Goal: Find specific page/section: Find specific page/section

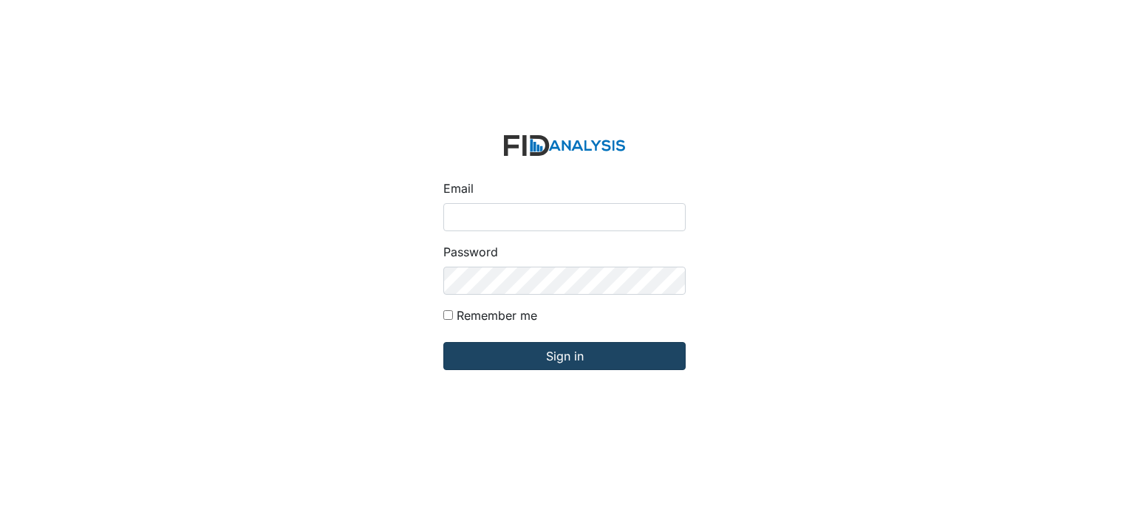
type input "[EMAIL_ADDRESS][DOMAIN_NAME]"
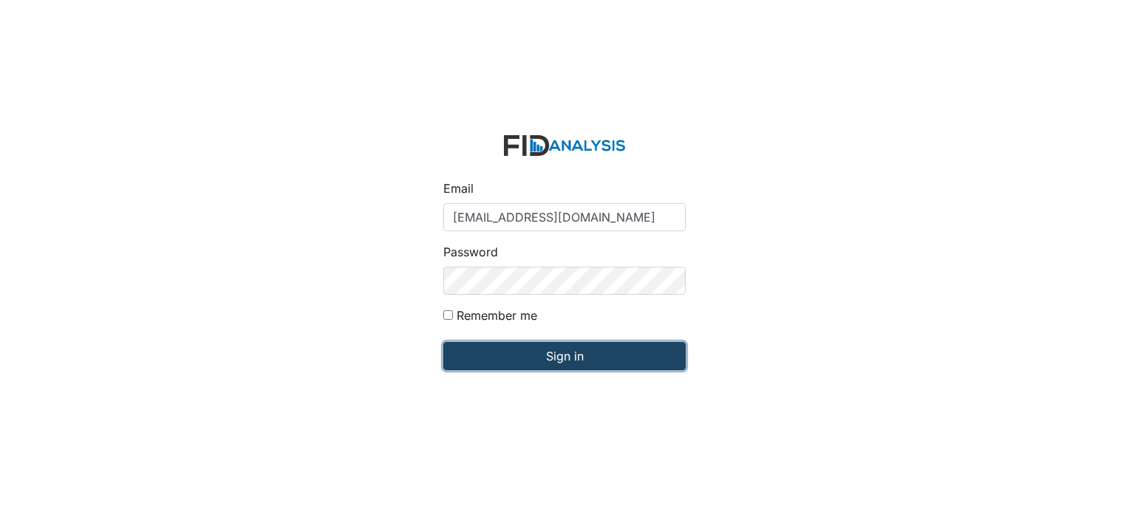
click at [535, 343] on input "Sign in" at bounding box center [564, 356] width 242 height 28
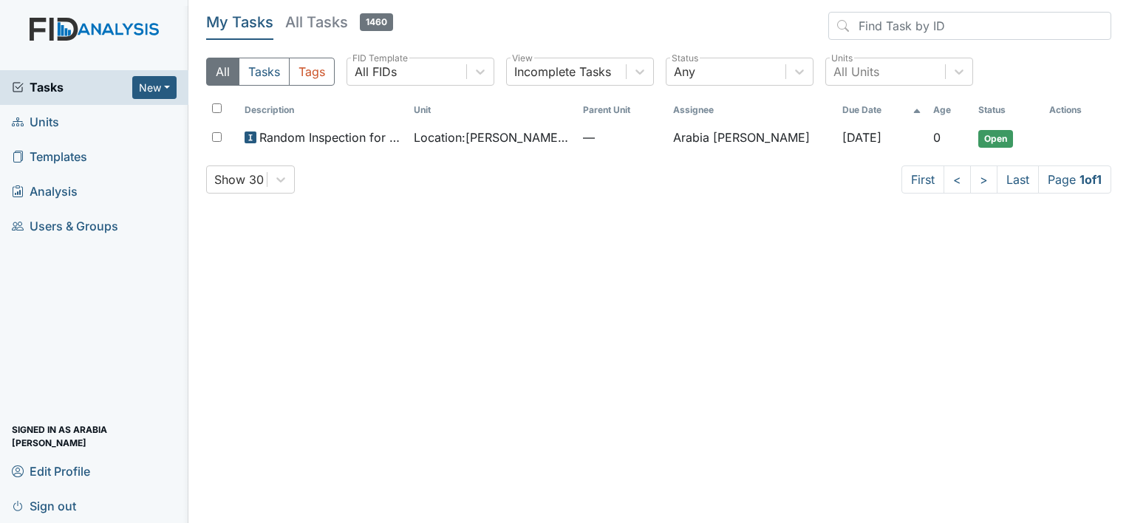
click at [94, 163] on link "Templates" at bounding box center [94, 157] width 188 height 35
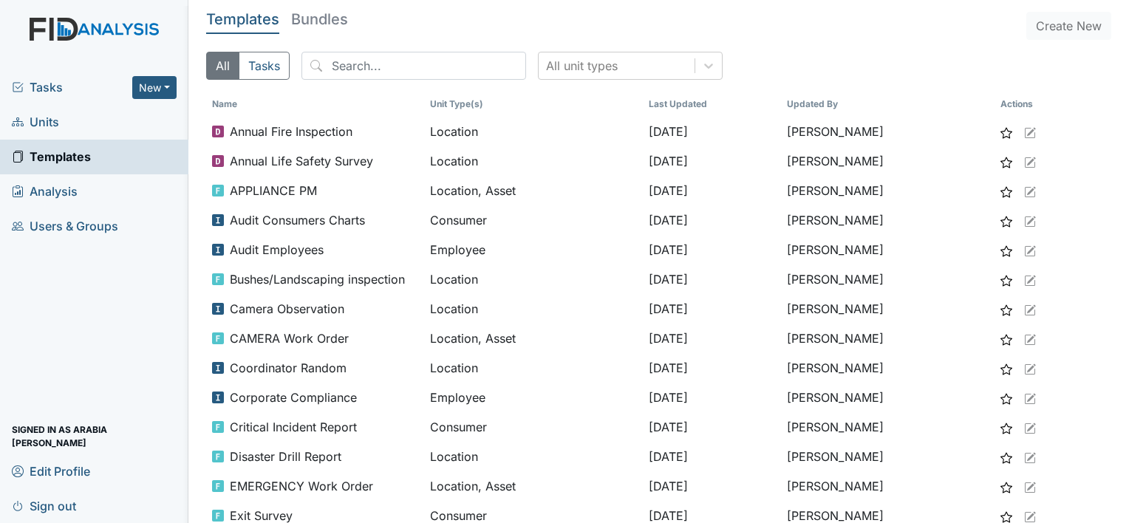
click at [54, 121] on span "Units" at bounding box center [35, 122] width 47 height 23
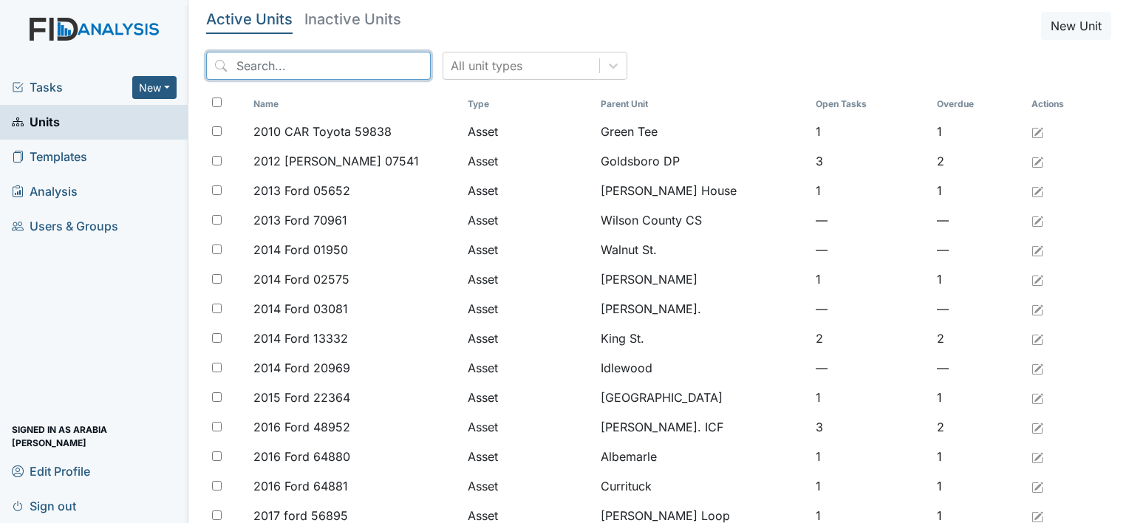
click at [329, 70] on input "search" at bounding box center [318, 66] width 225 height 28
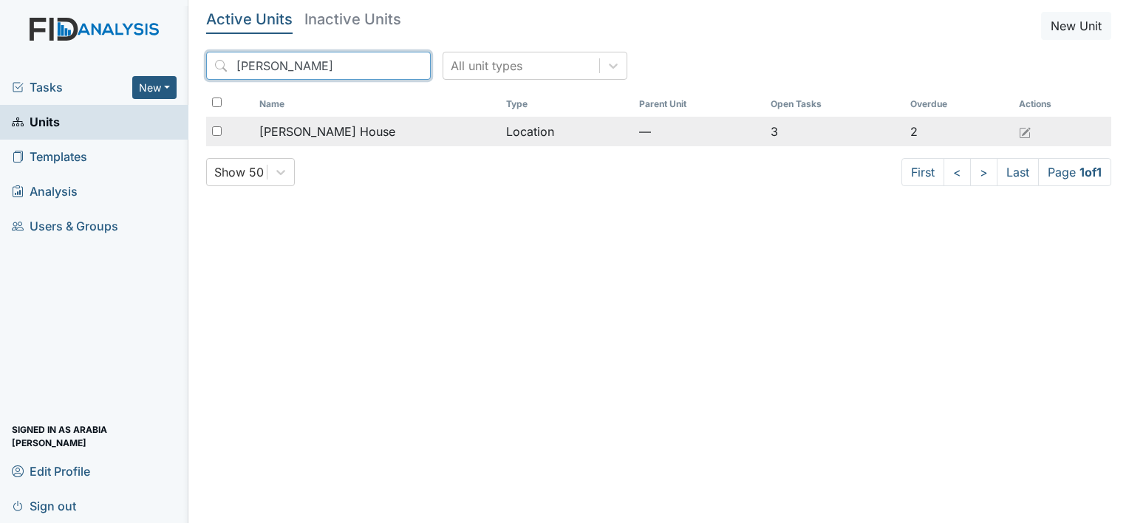
type input "scot"
click at [303, 130] on span "Scott House" at bounding box center [327, 132] width 136 height 18
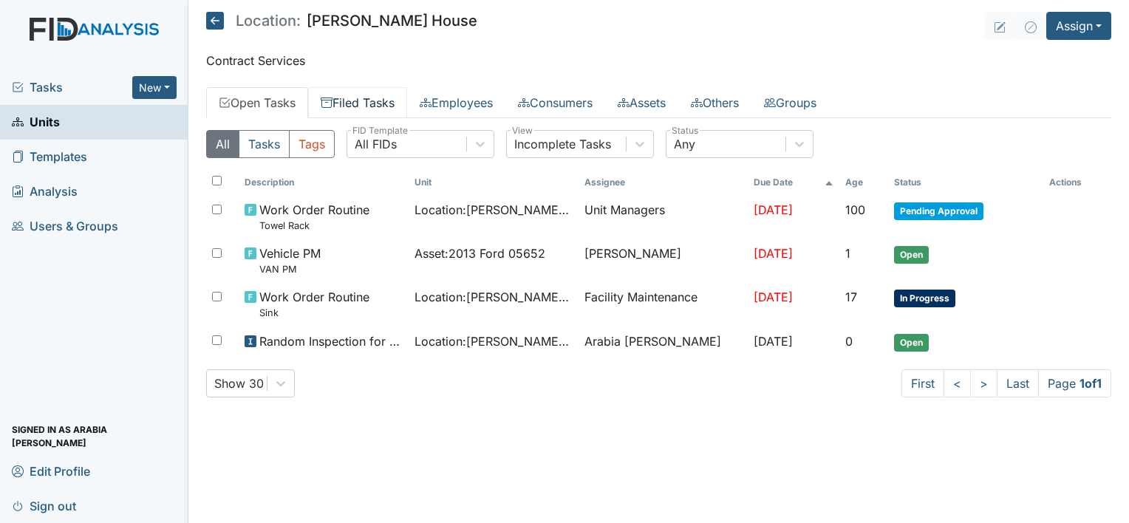
click at [377, 89] on link "Filed Tasks" at bounding box center [357, 102] width 99 height 31
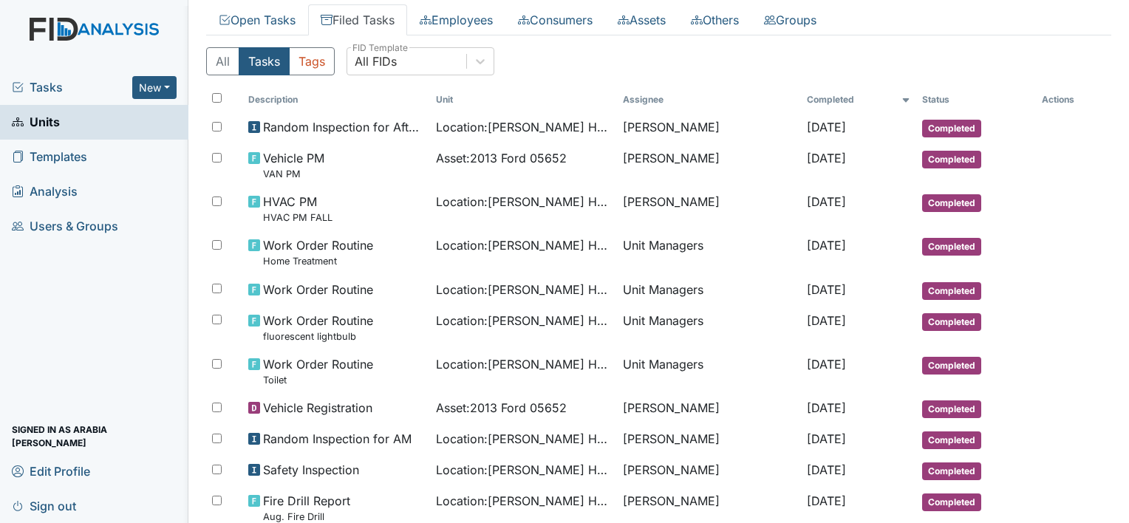
scroll to position [92, 0]
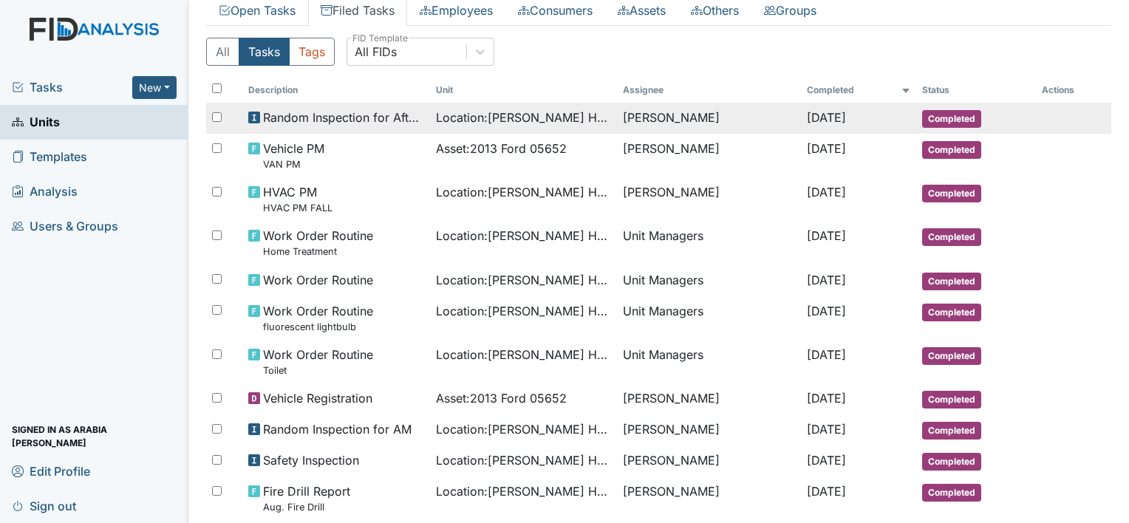
click at [411, 124] on span "Random Inspection for Afternoon" at bounding box center [343, 118] width 161 height 18
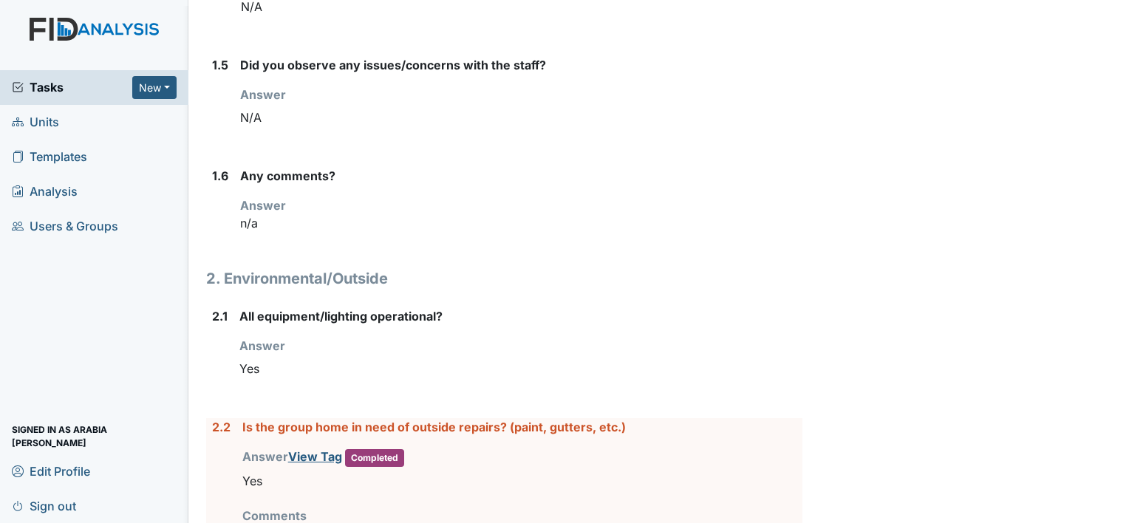
scroll to position [863, 0]
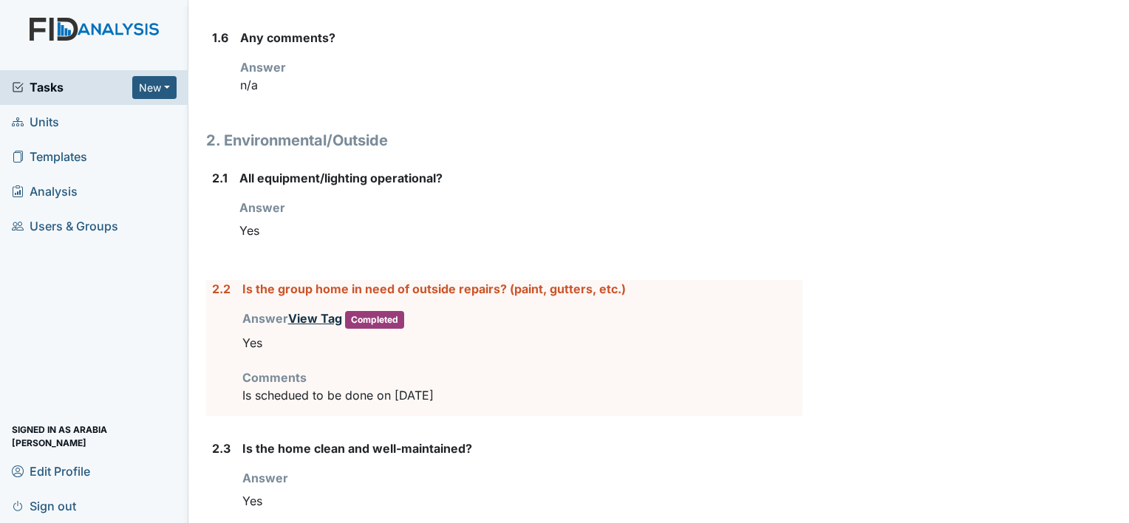
click at [330, 314] on link "View Tag" at bounding box center [315, 318] width 54 height 15
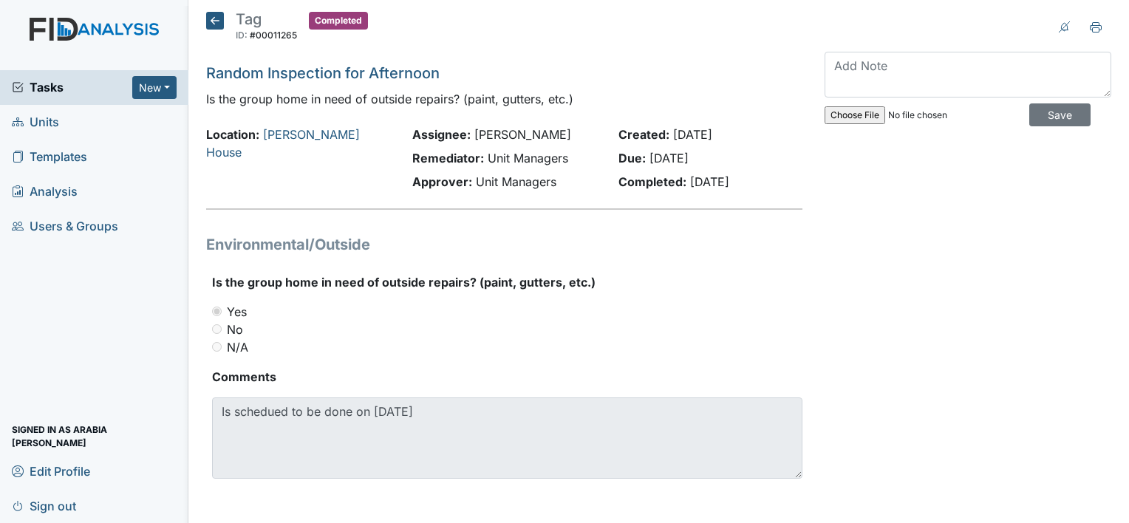
click at [208, 24] on icon at bounding box center [215, 21] width 18 height 18
click at [218, 24] on icon at bounding box center [215, 21] width 18 height 18
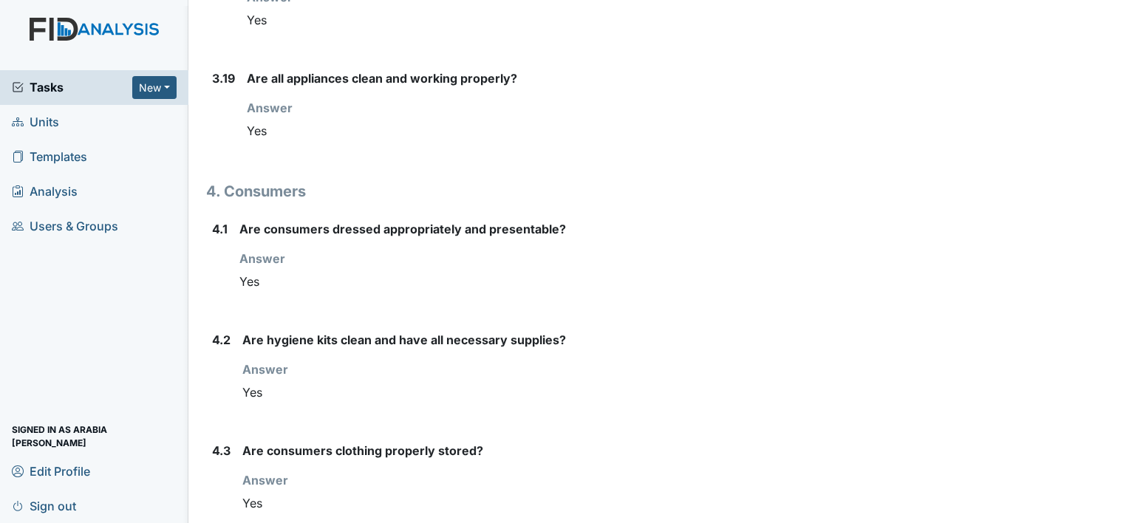
scroll to position [3334, 0]
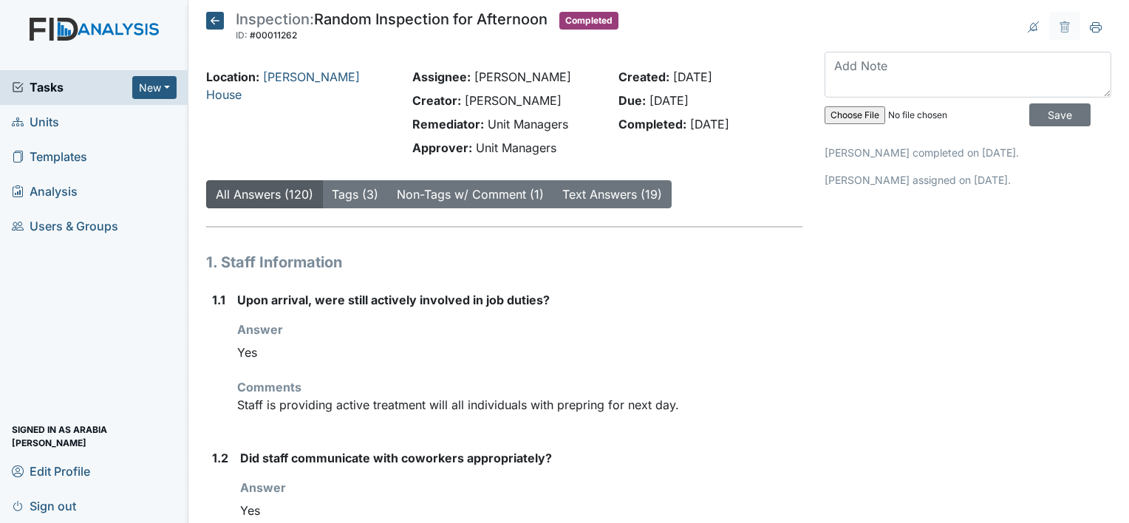
click at [216, 23] on icon at bounding box center [215, 21] width 18 height 18
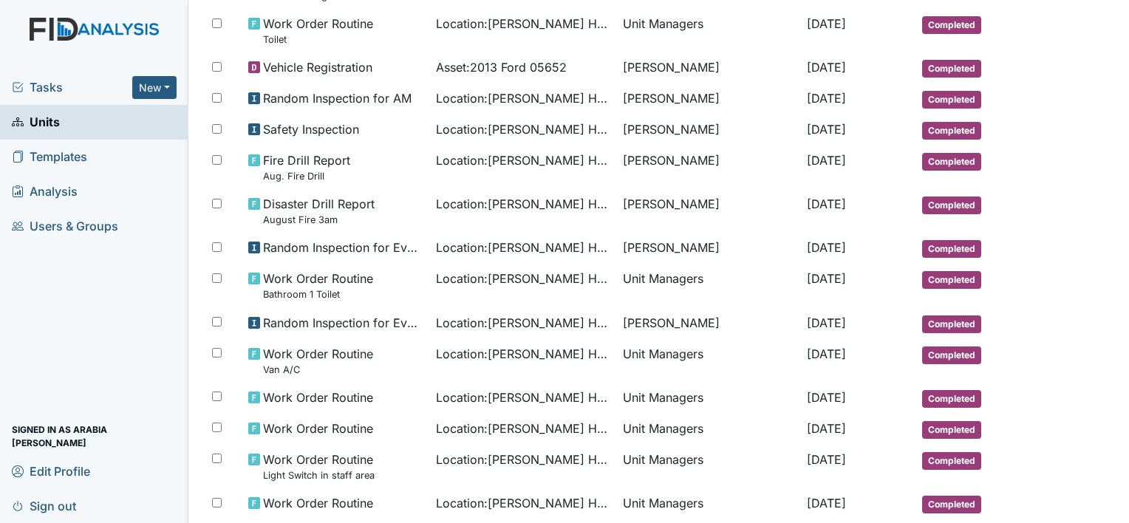
scroll to position [425, 0]
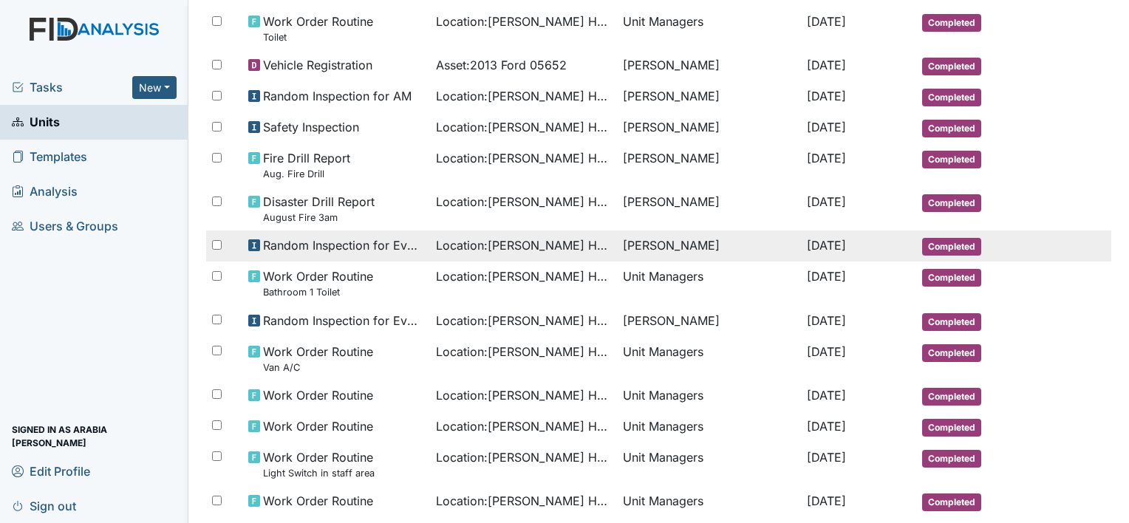
click at [504, 251] on td "Location : [PERSON_NAME][GEOGRAPHIC_DATA]" at bounding box center [524, 245] width 188 height 31
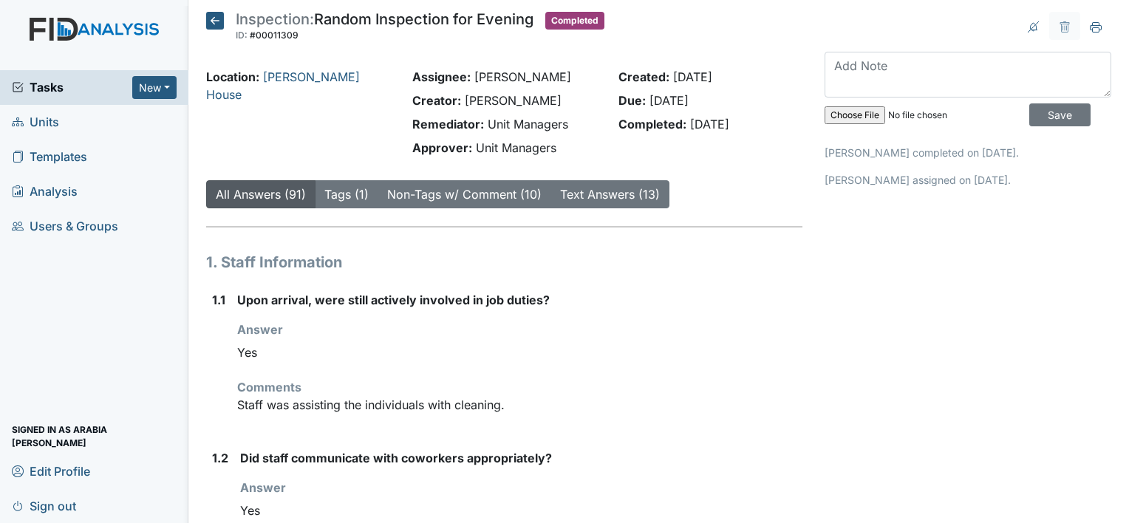
click at [213, 20] on icon at bounding box center [215, 21] width 18 height 18
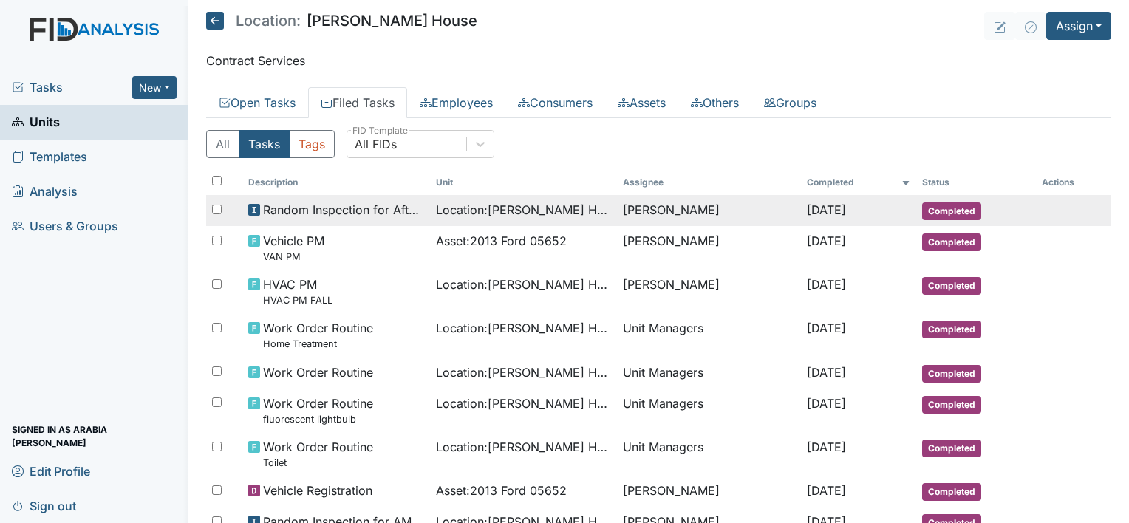
click at [278, 207] on span "Random Inspection for Afternoon" at bounding box center [343, 210] width 161 height 18
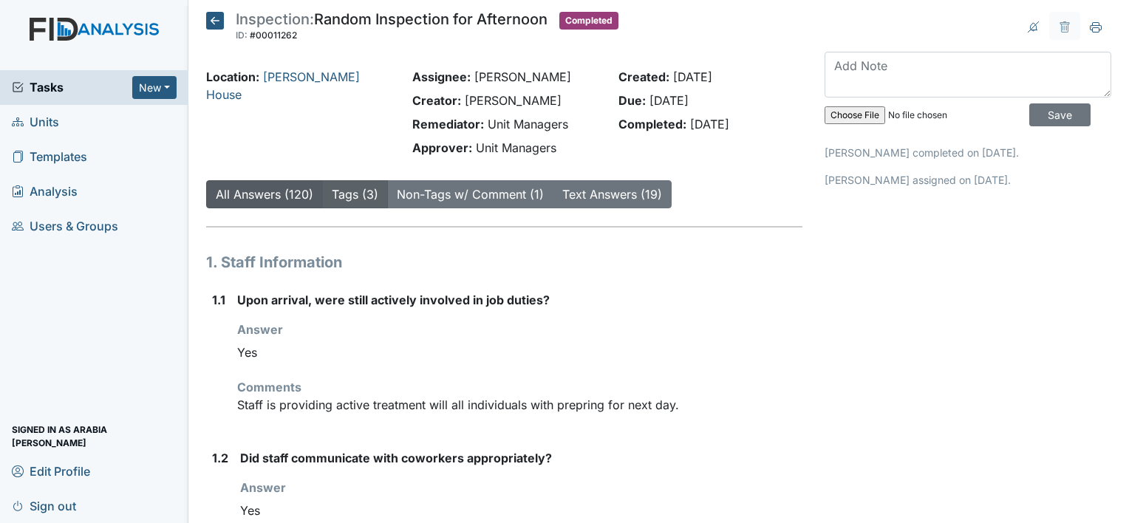
click at [357, 201] on link "Tags (3)" at bounding box center [355, 194] width 47 height 15
click at [212, 23] on icon at bounding box center [215, 21] width 18 height 18
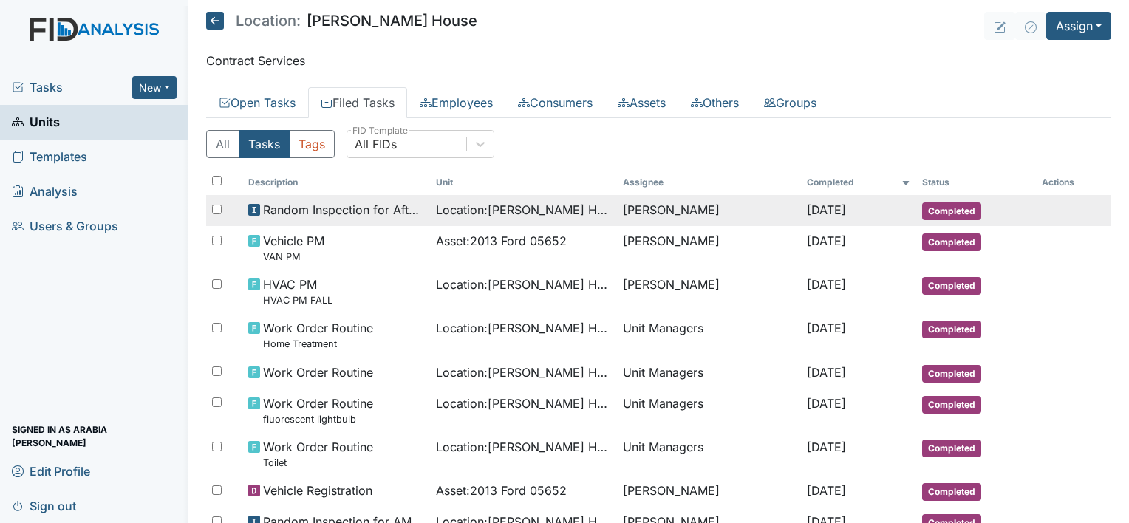
click at [535, 208] on span "Location : [PERSON_NAME][GEOGRAPHIC_DATA]" at bounding box center [524, 210] width 176 height 18
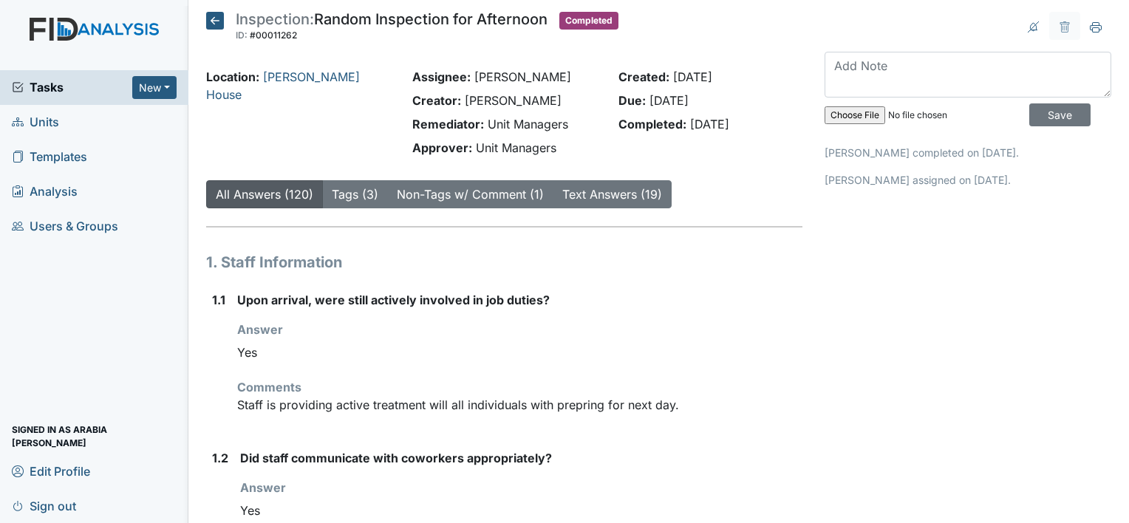
click at [210, 21] on icon at bounding box center [215, 21] width 18 height 18
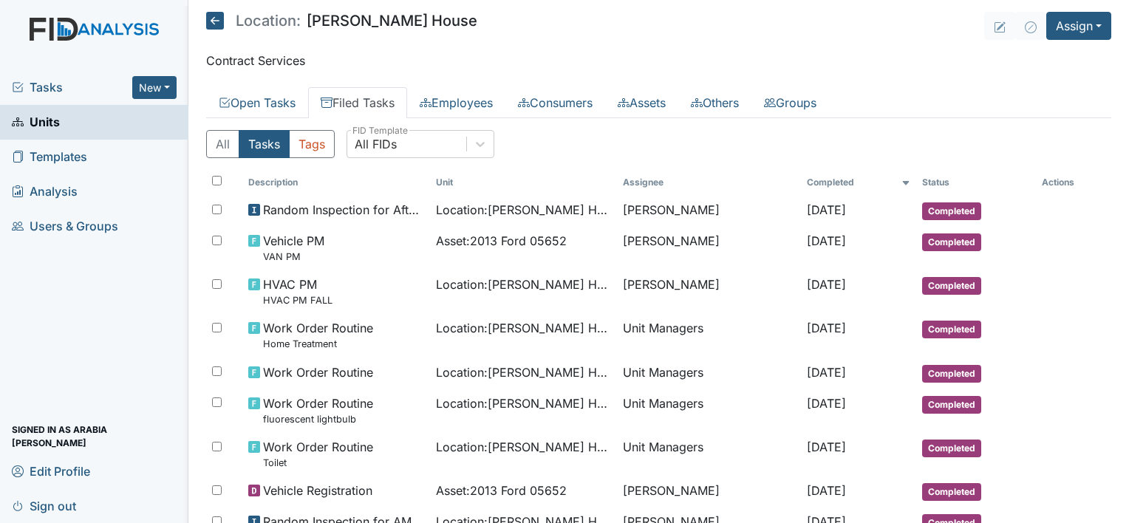
click at [210, 21] on icon at bounding box center [215, 21] width 18 height 18
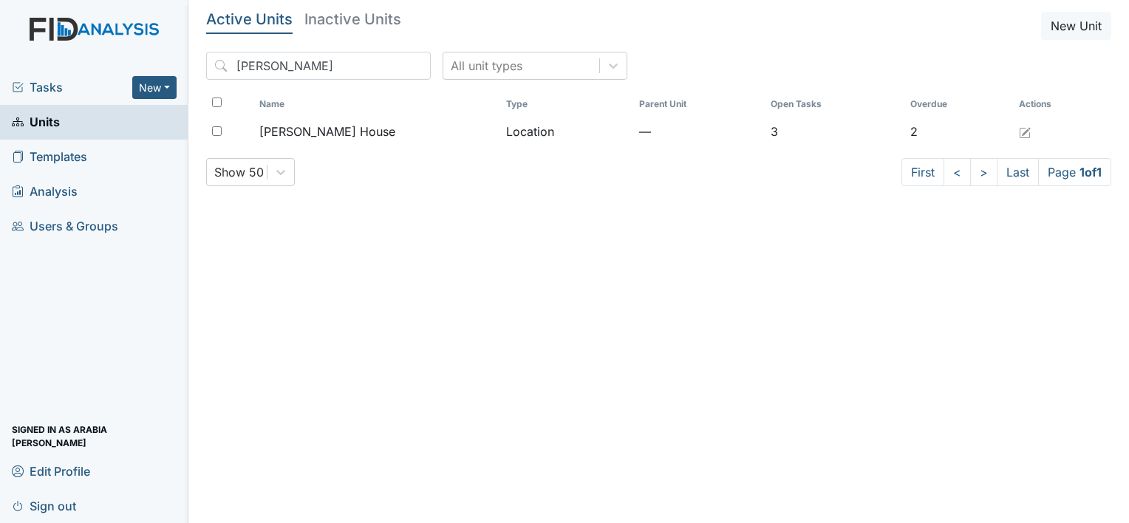
click at [79, 79] on span "Tasks" at bounding box center [72, 87] width 120 height 18
